Goal: Find specific page/section: Find specific page/section

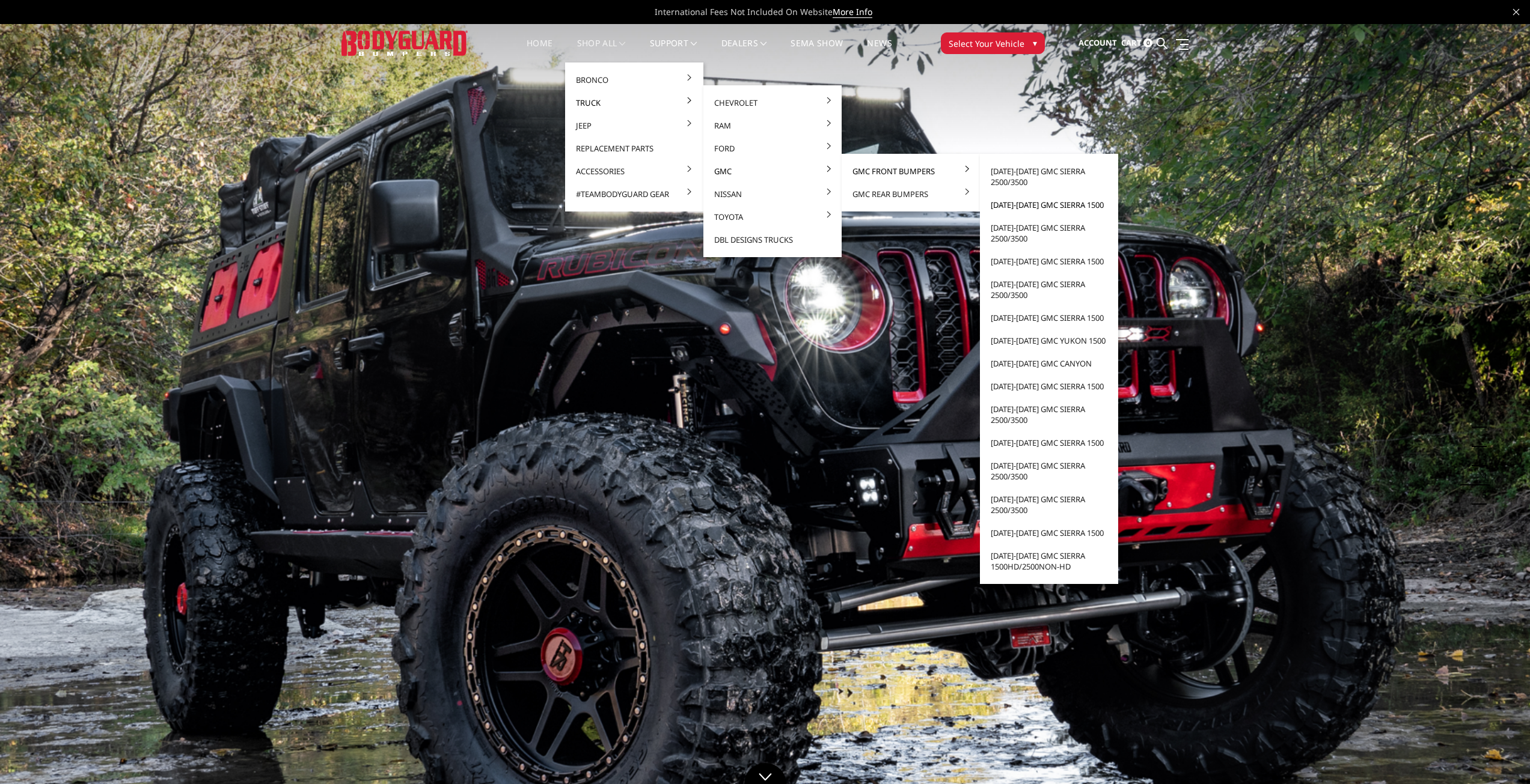
click at [1021, 207] on link "[DATE]-[DATE] GMC Sierra 1500" at bounding box center [1049, 205] width 129 height 23
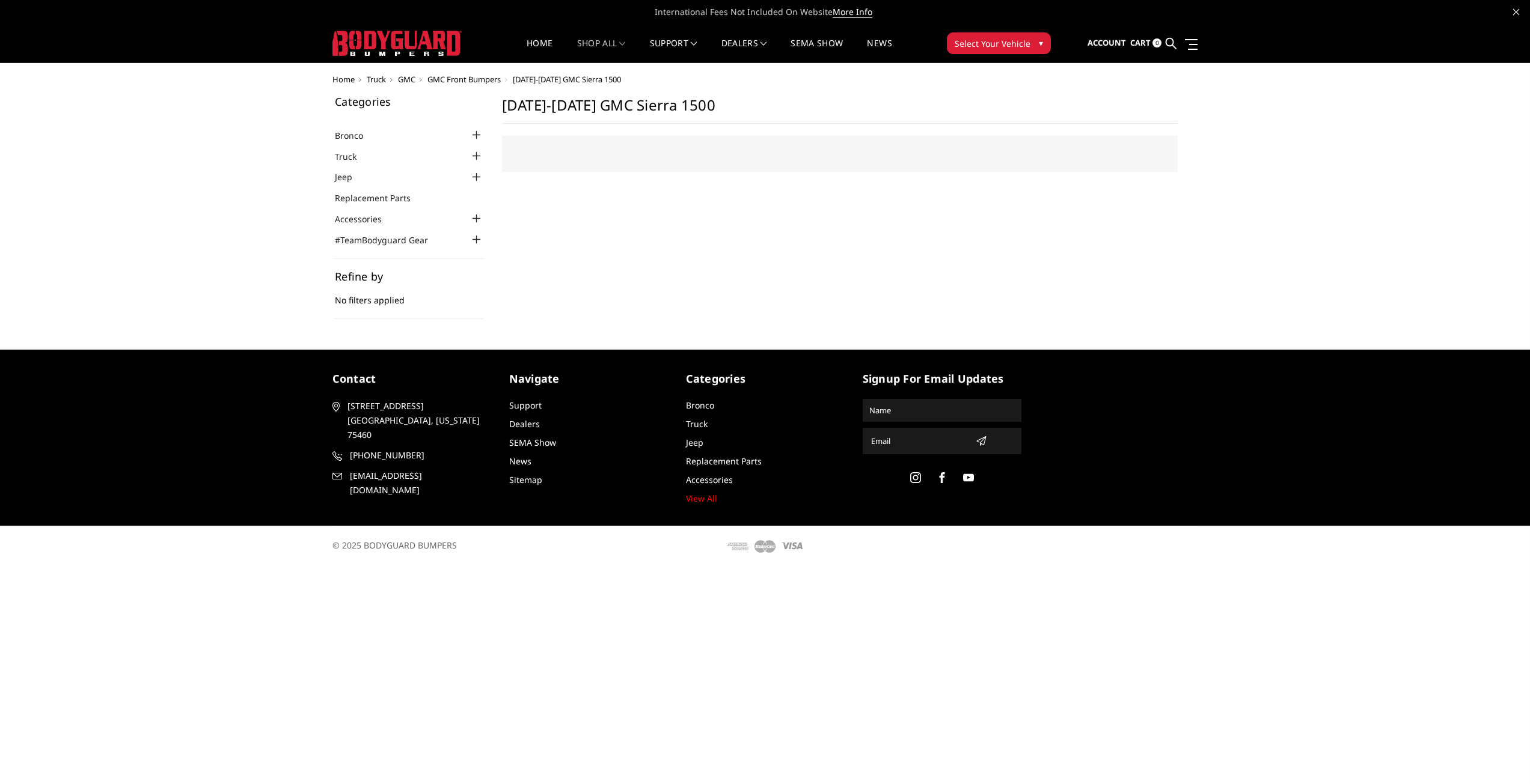
select select "US"
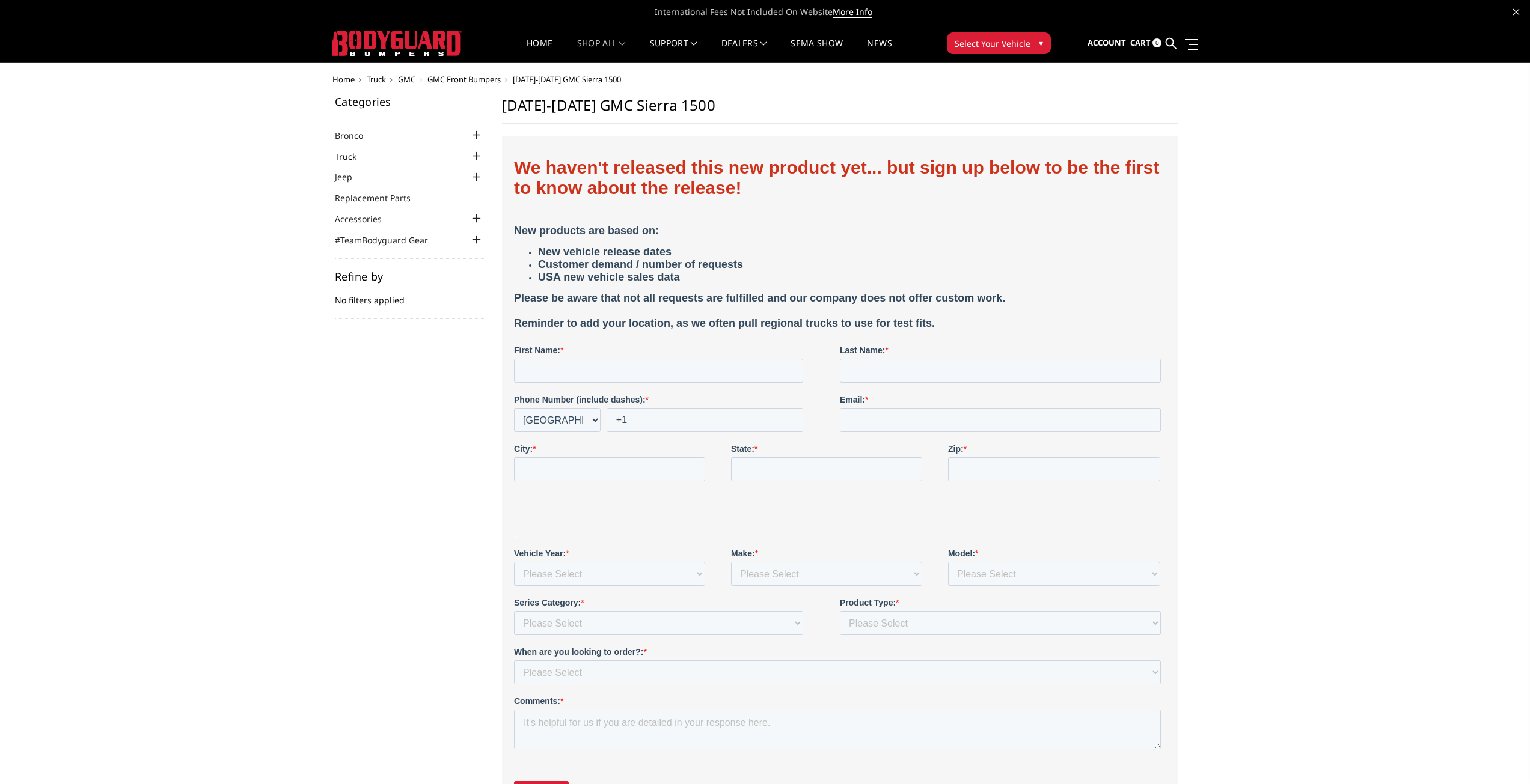
click at [371, 156] on link "Truck" at bounding box center [353, 156] width 36 height 12
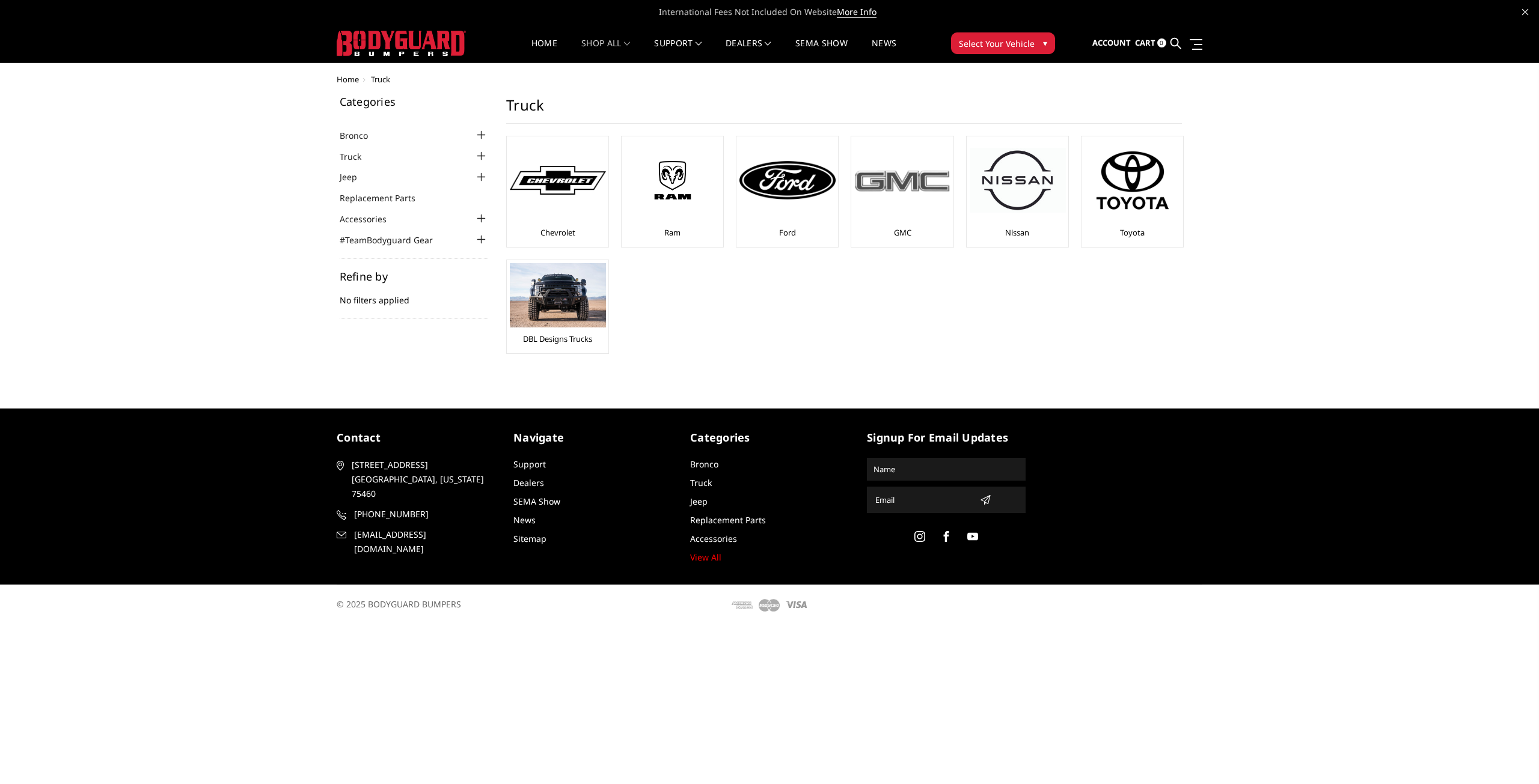
click at [896, 218] on div at bounding box center [902, 180] width 96 height 82
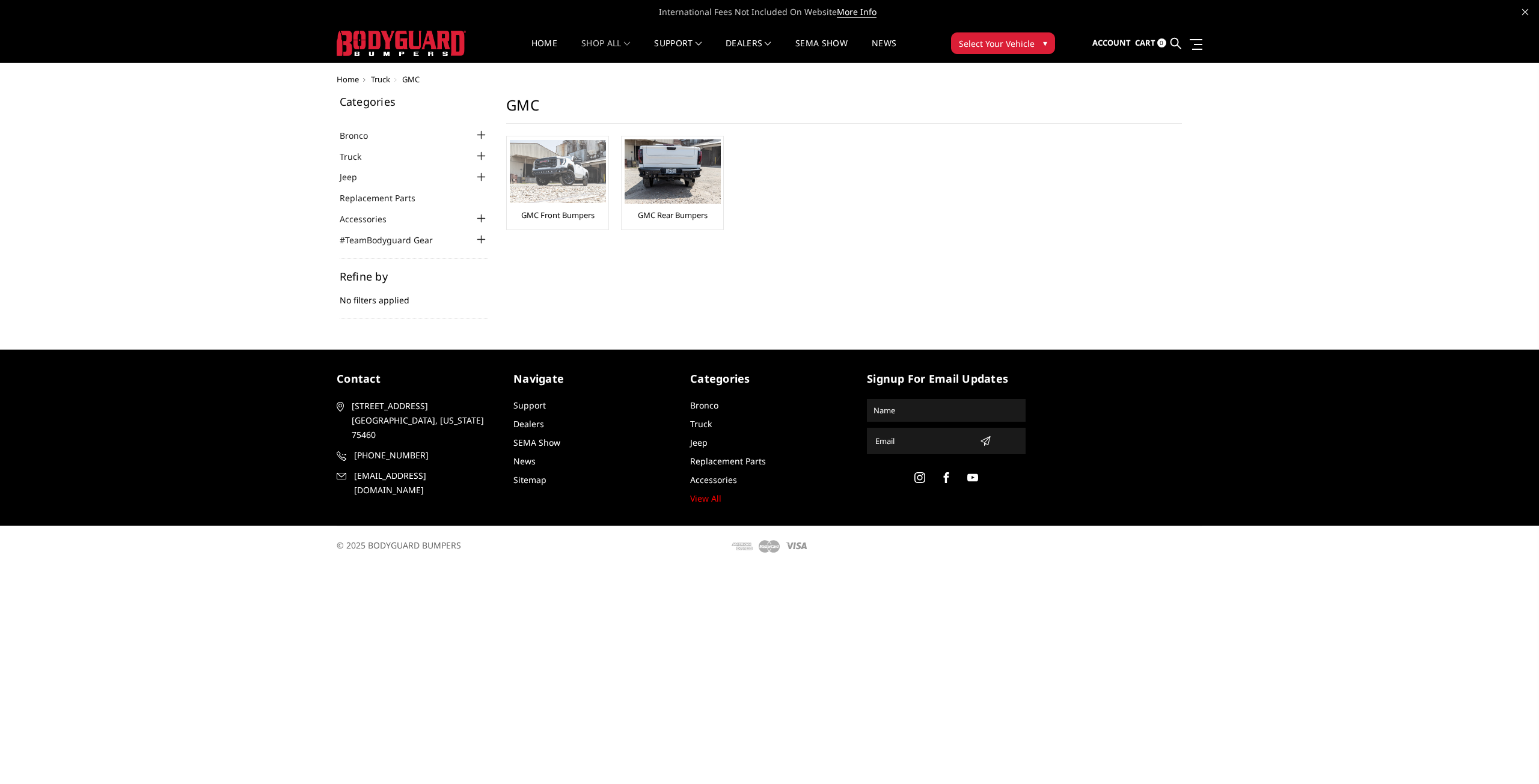
click at [578, 185] on img at bounding box center [557, 172] width 96 height 63
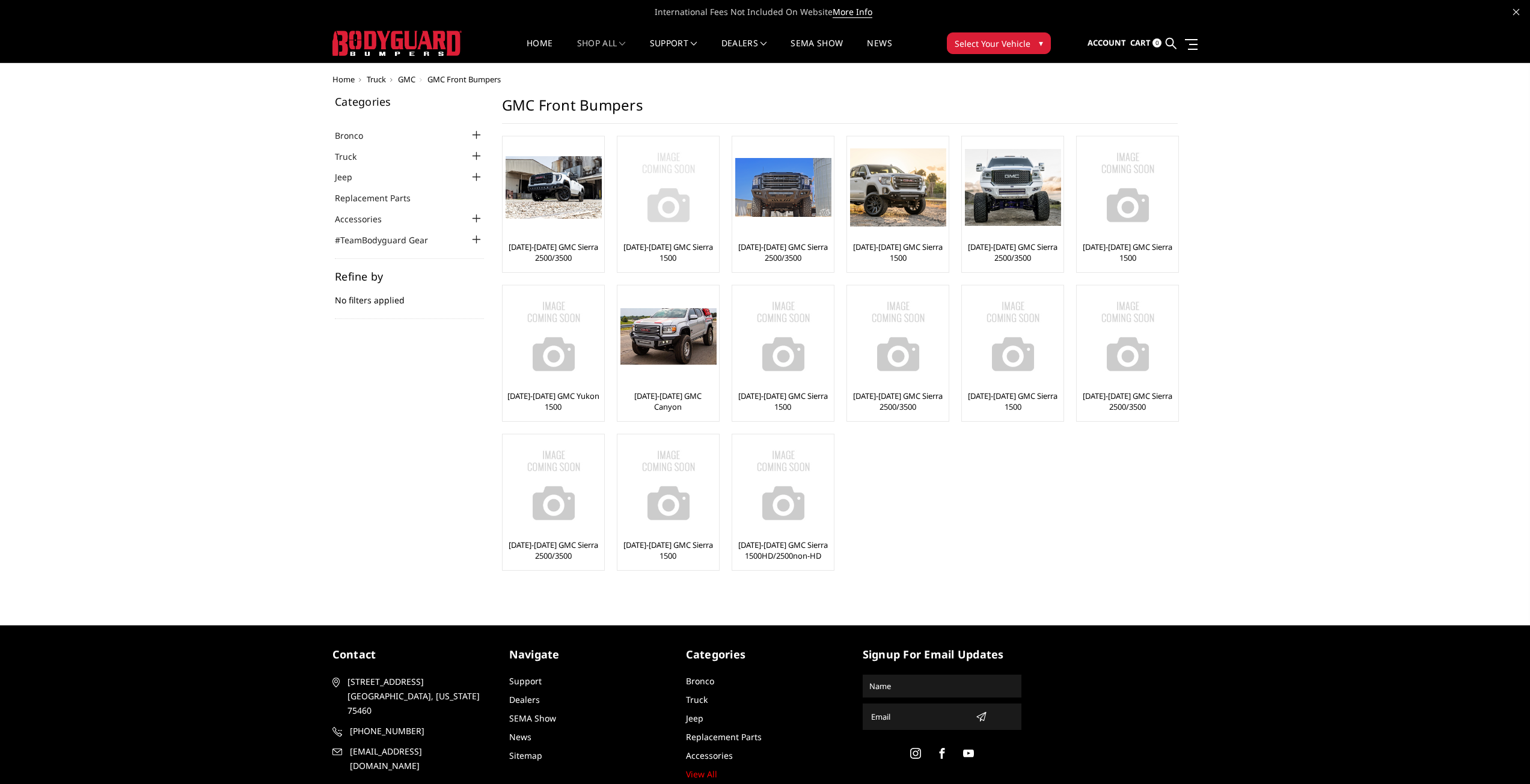
click at [690, 252] on link "[DATE]-[DATE] GMC Sierra 1500" at bounding box center [669, 252] width 96 height 21
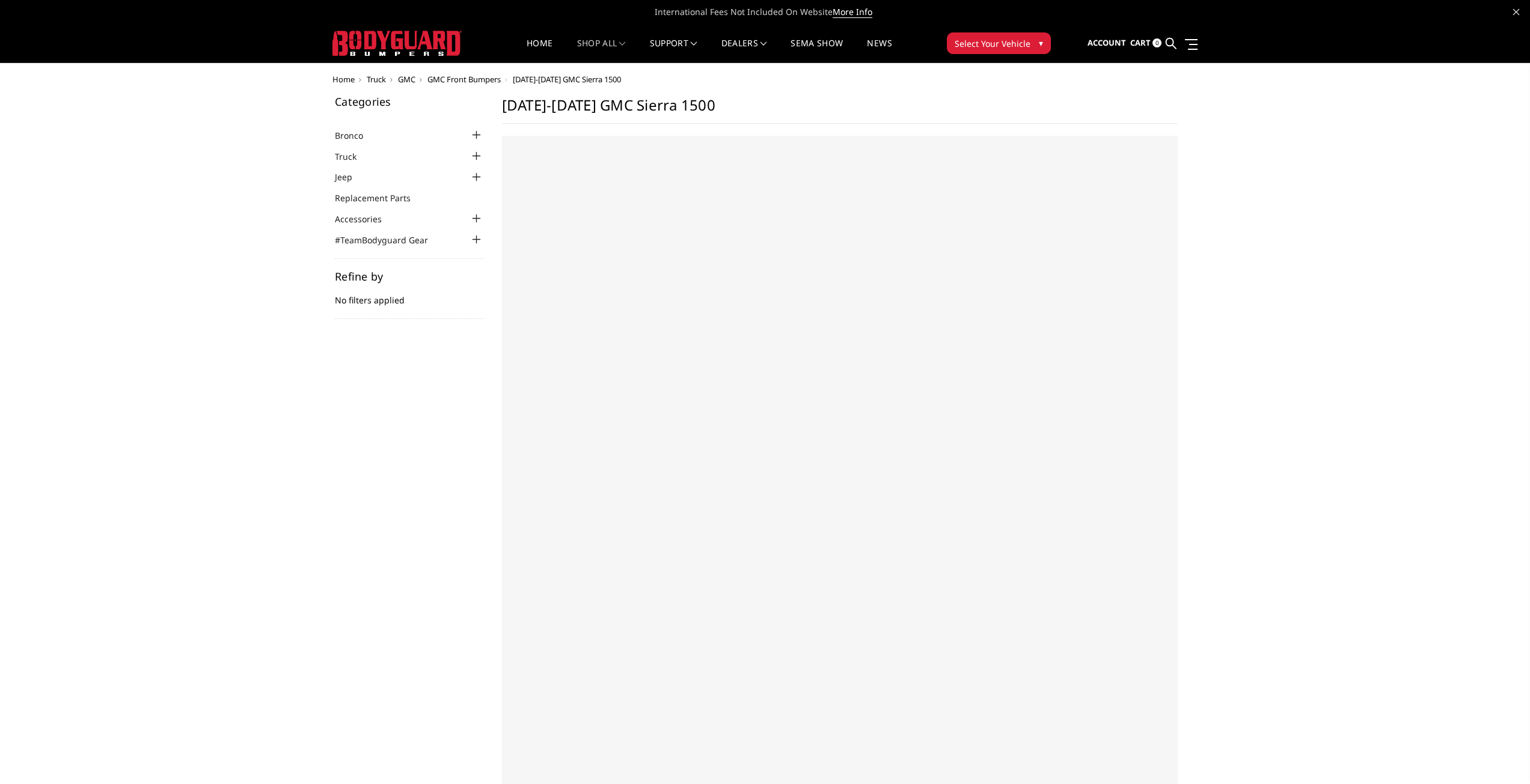
select select "US"
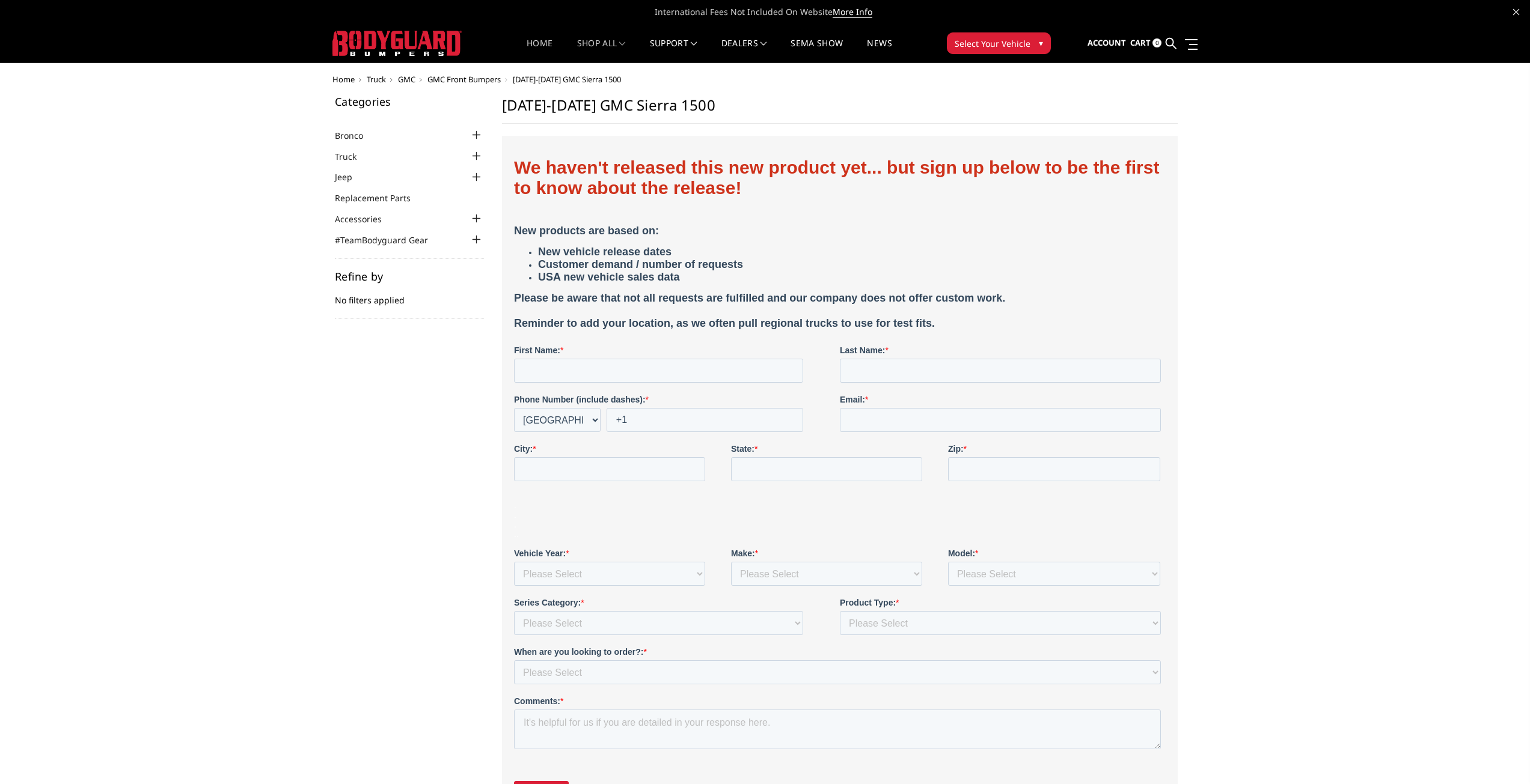
click at [526, 39] on link "Home" at bounding box center [539, 51] width 26 height 23
